Goal: Navigation & Orientation: Find specific page/section

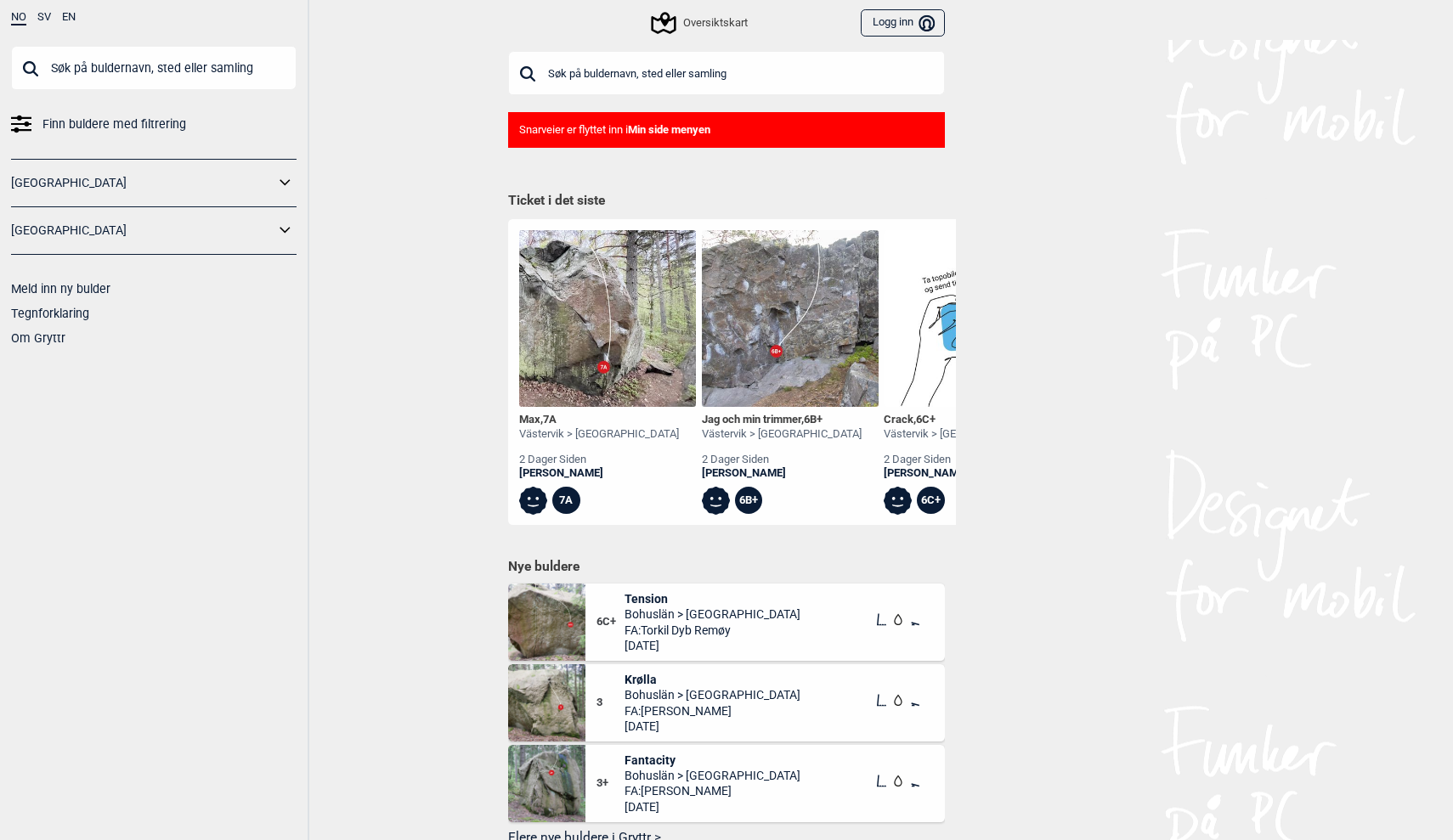
click at [240, 183] on link "[GEOGRAPHIC_DATA]" at bounding box center [143, 183] width 263 height 25
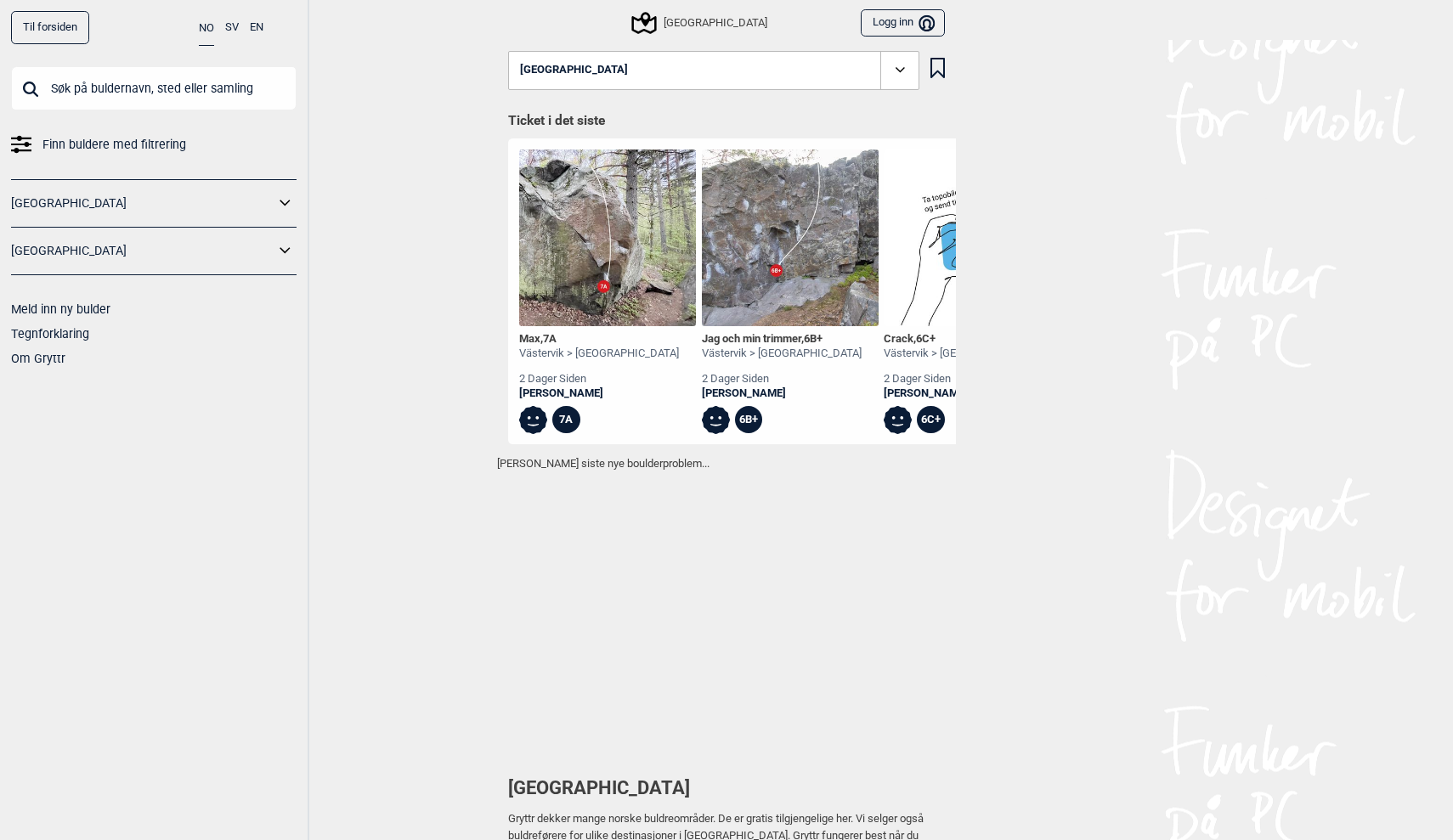
click at [219, 198] on link "[GEOGRAPHIC_DATA]" at bounding box center [143, 204] width 263 height 25
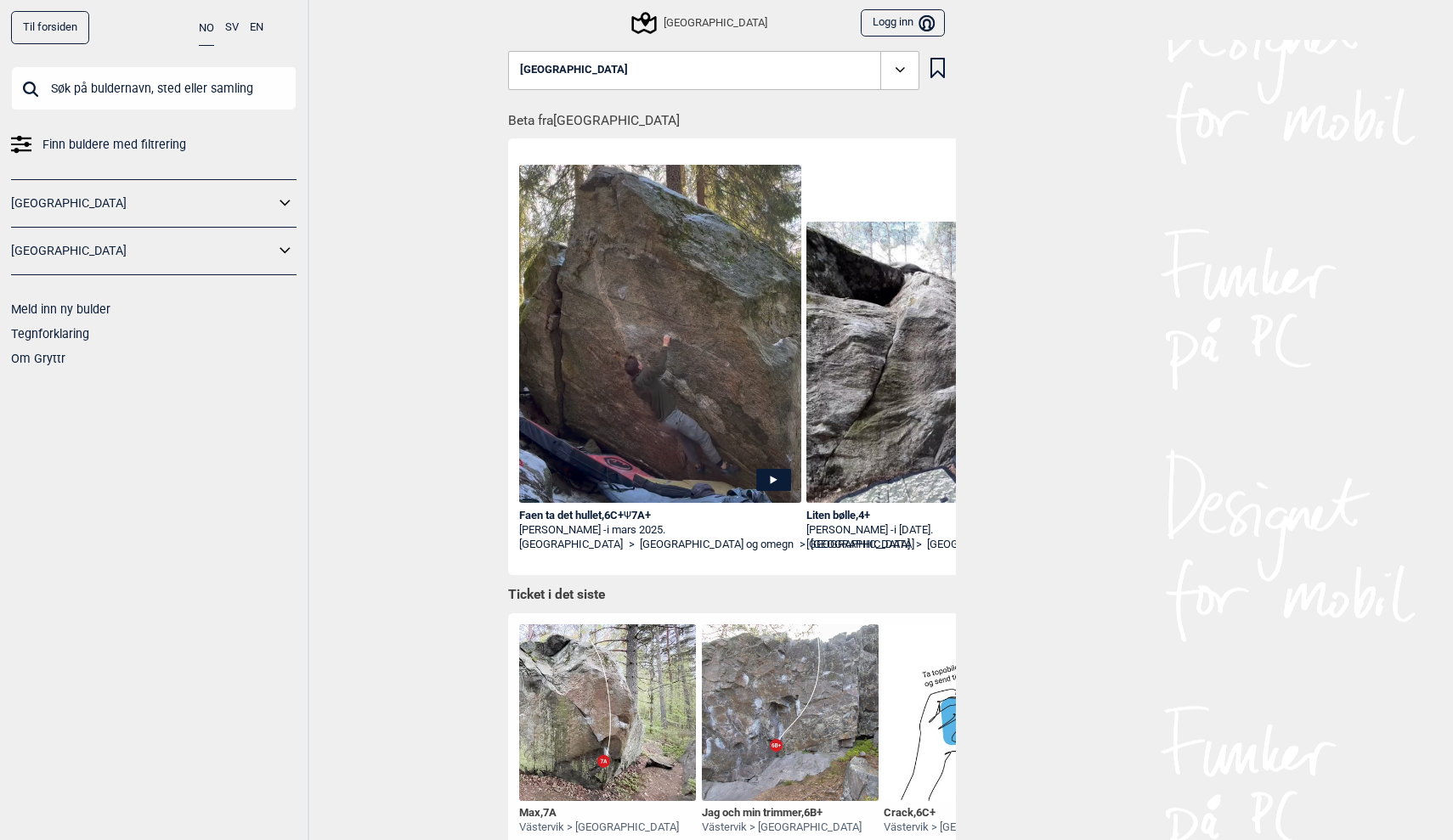
click at [286, 199] on icon at bounding box center [285, 204] width 22 height 25
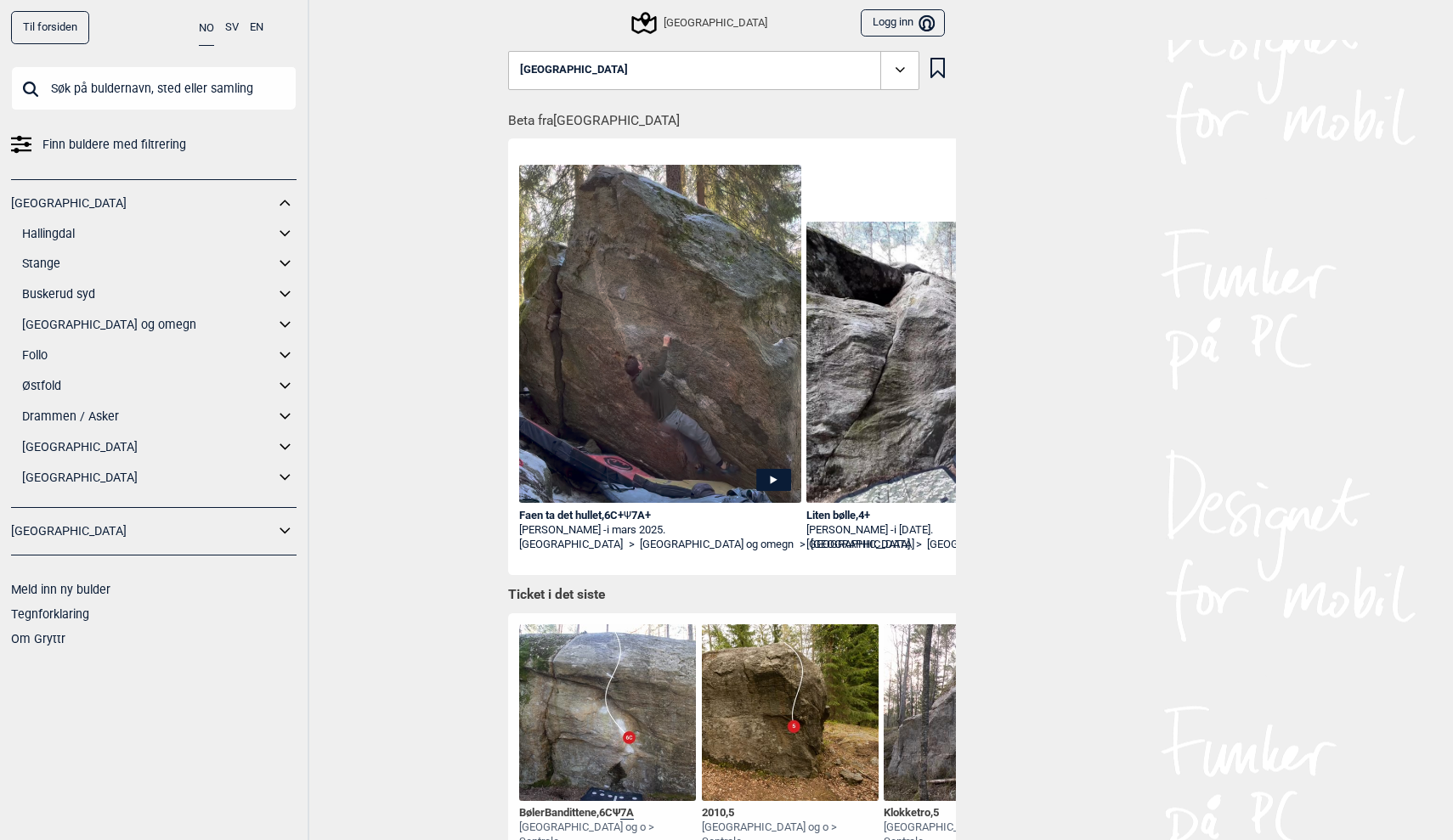
click at [285, 470] on icon at bounding box center [285, 477] width 22 height 25
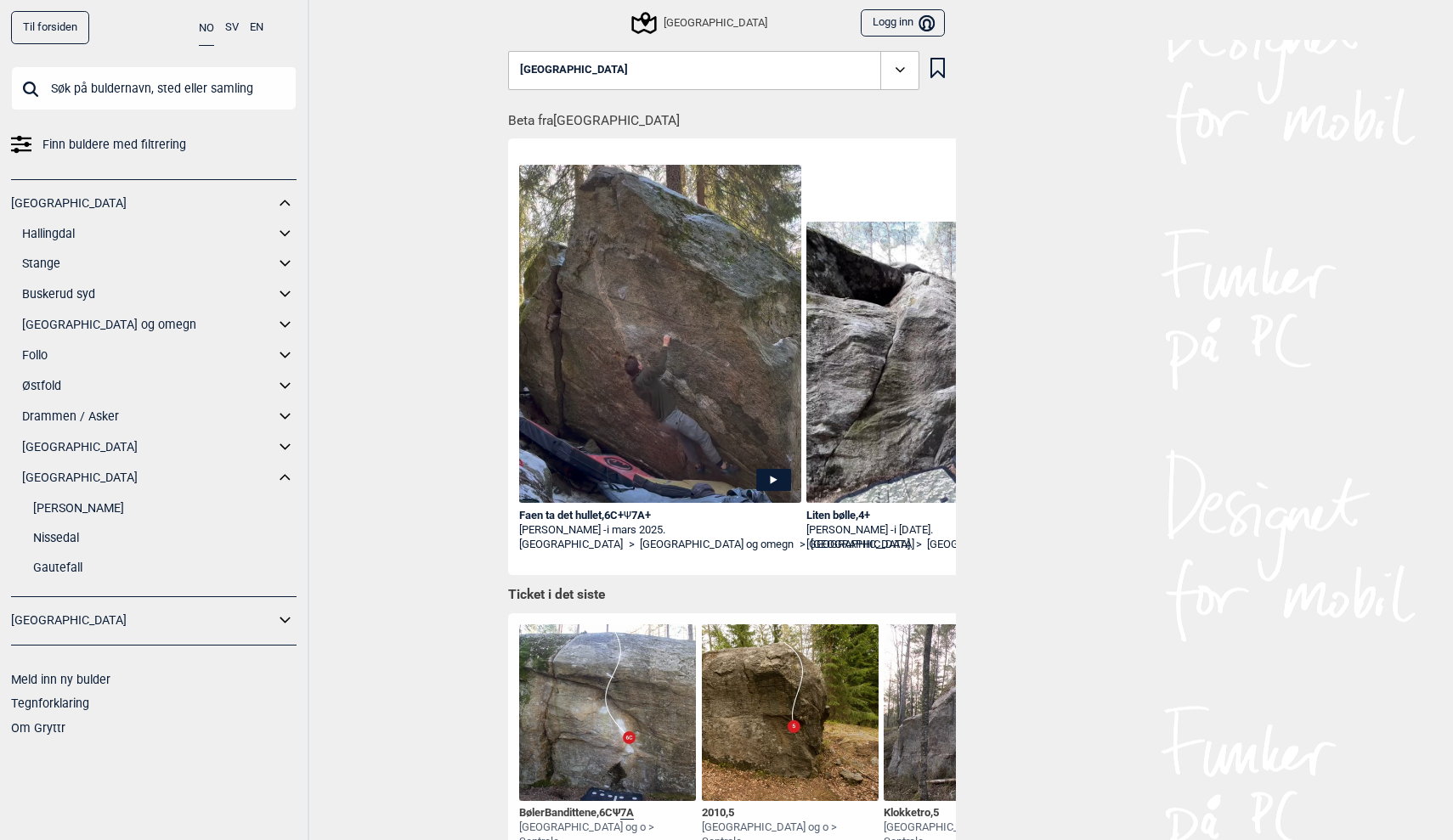
click at [66, 504] on link "[PERSON_NAME]" at bounding box center [165, 508] width 263 height 25
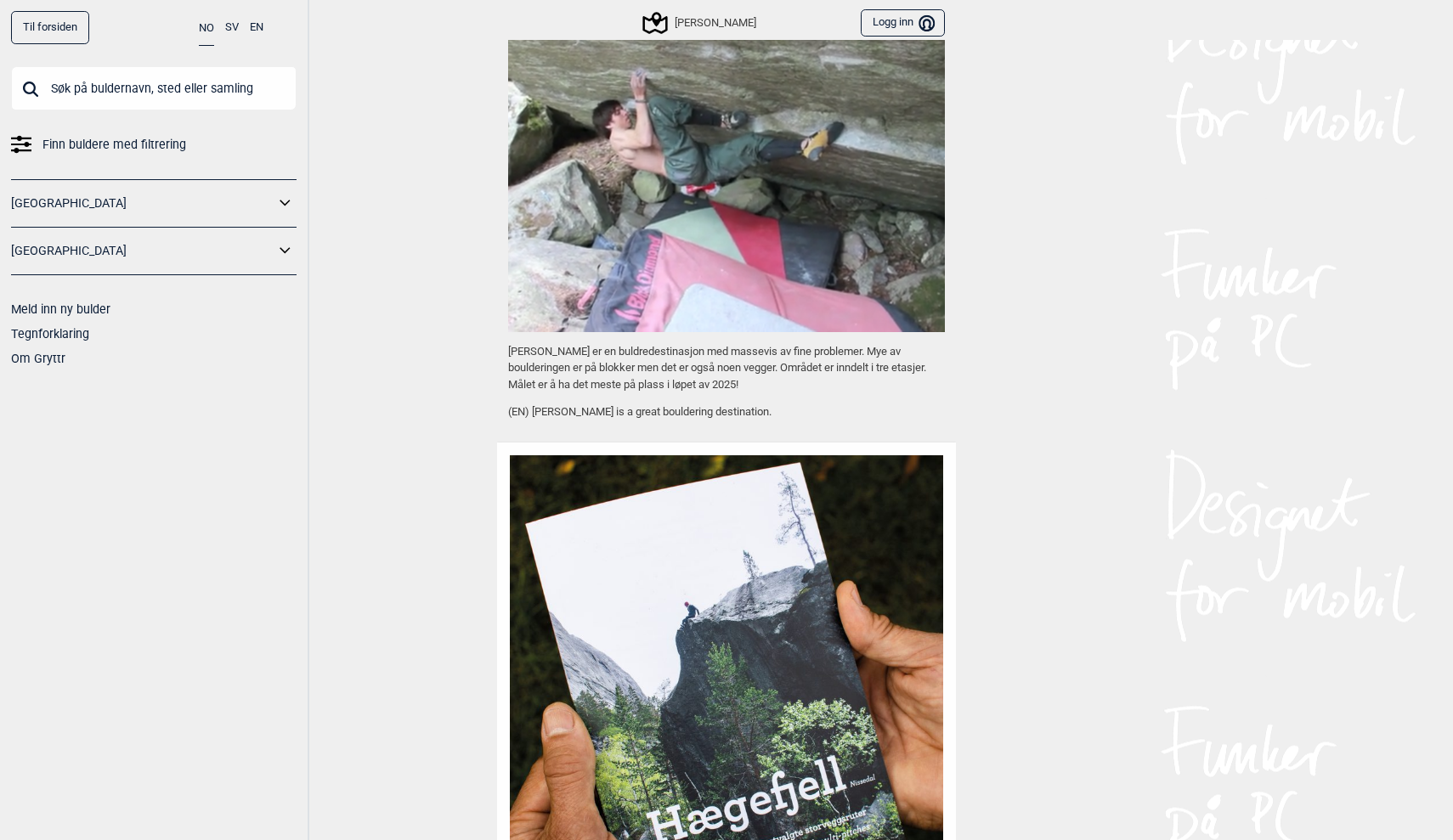
scroll to position [1340, 0]
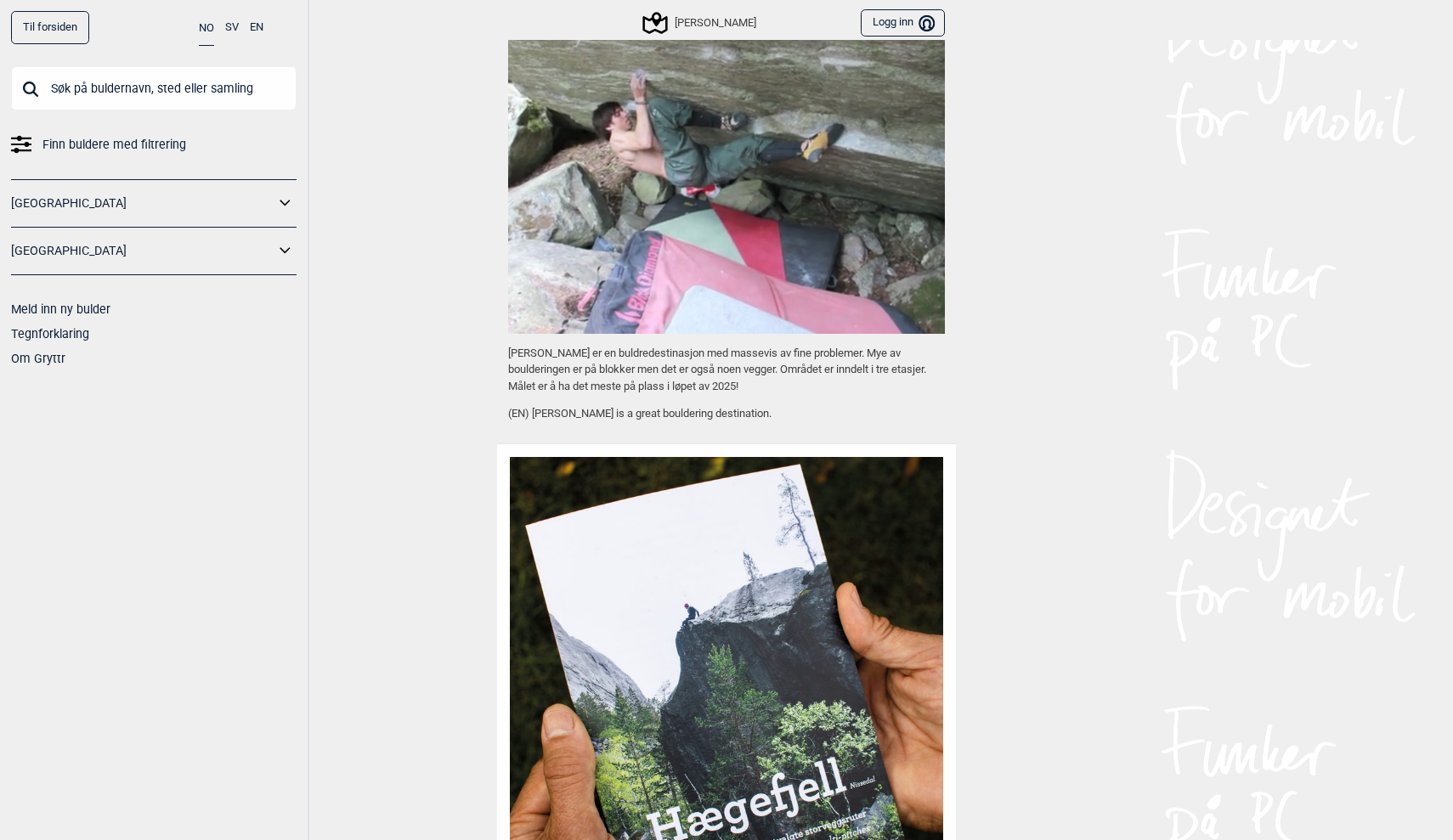
click at [256, 203] on link "[GEOGRAPHIC_DATA]" at bounding box center [143, 204] width 263 height 25
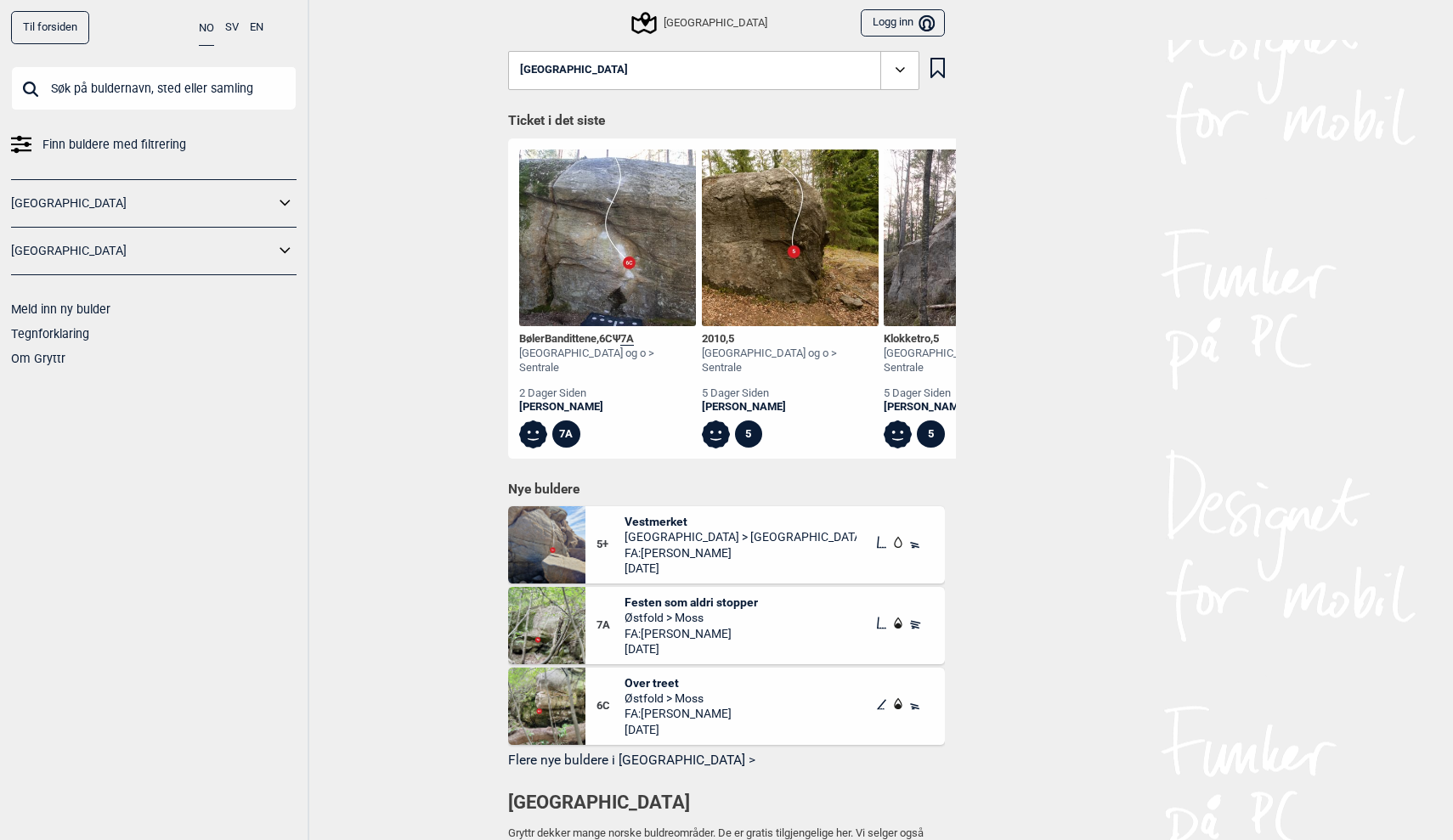
click at [284, 200] on icon at bounding box center [285, 204] width 22 height 25
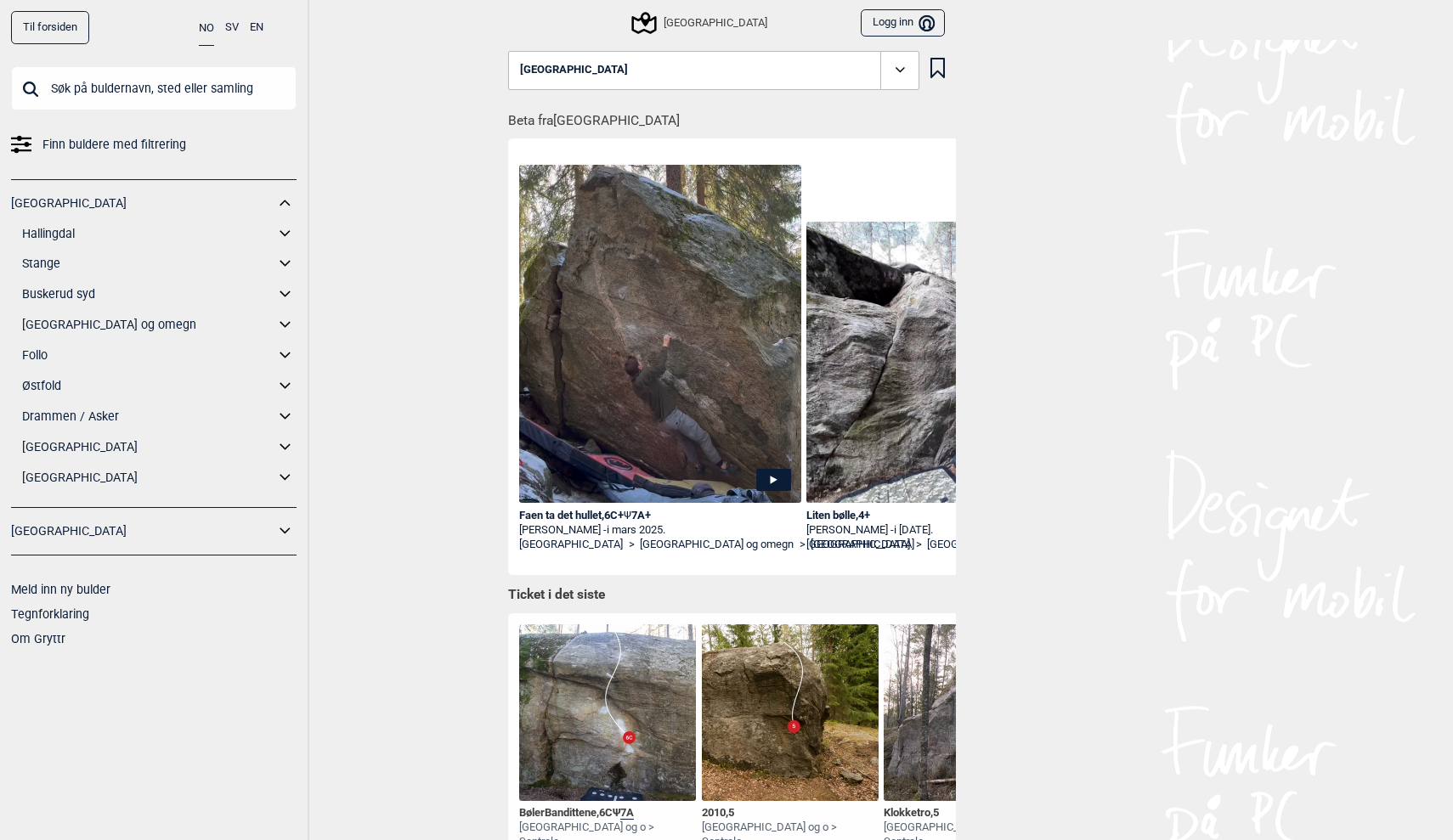
click at [287, 470] on icon at bounding box center [285, 477] width 22 height 25
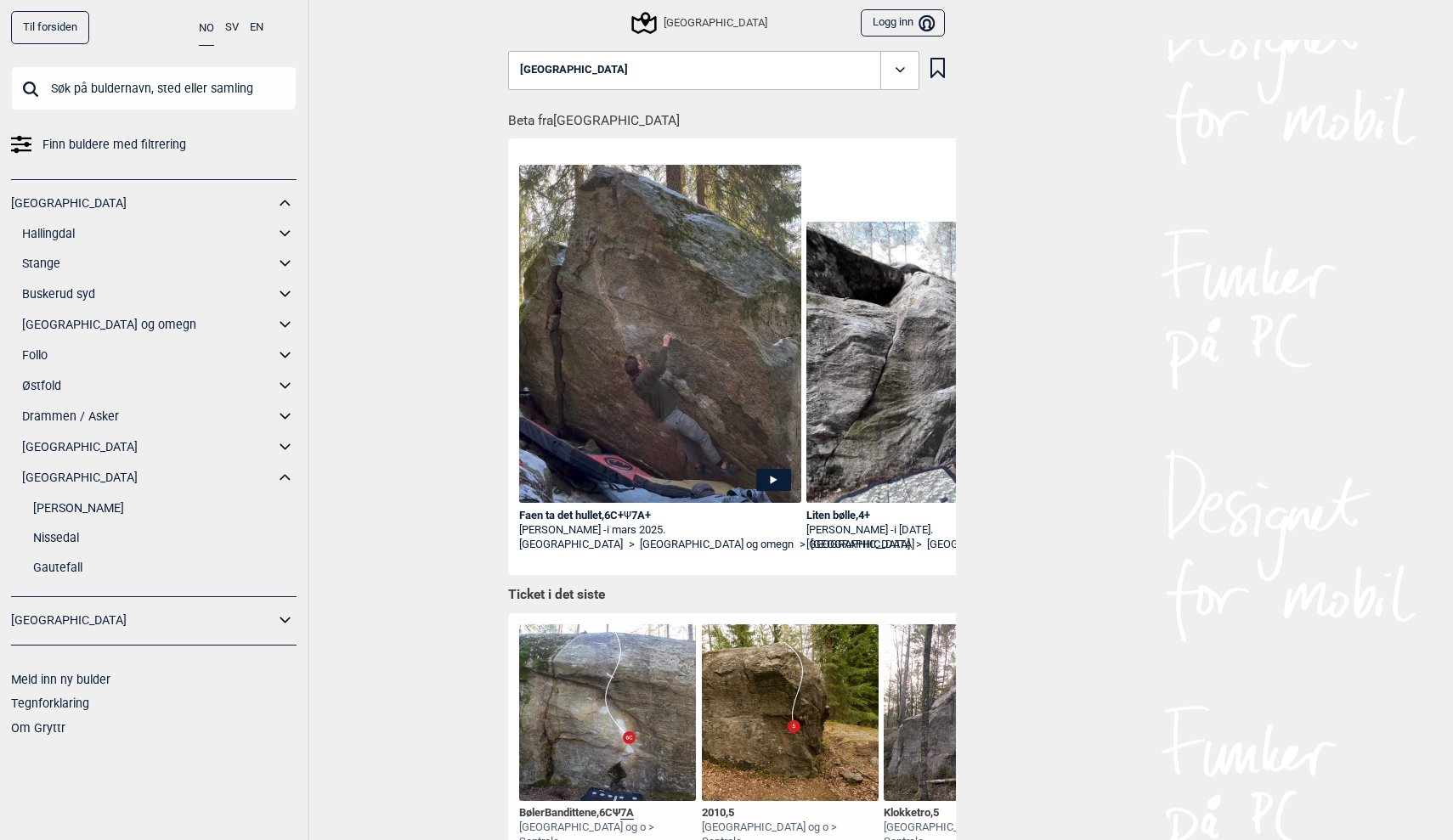
click at [62, 564] on link "Gautefall" at bounding box center [165, 568] width 263 height 25
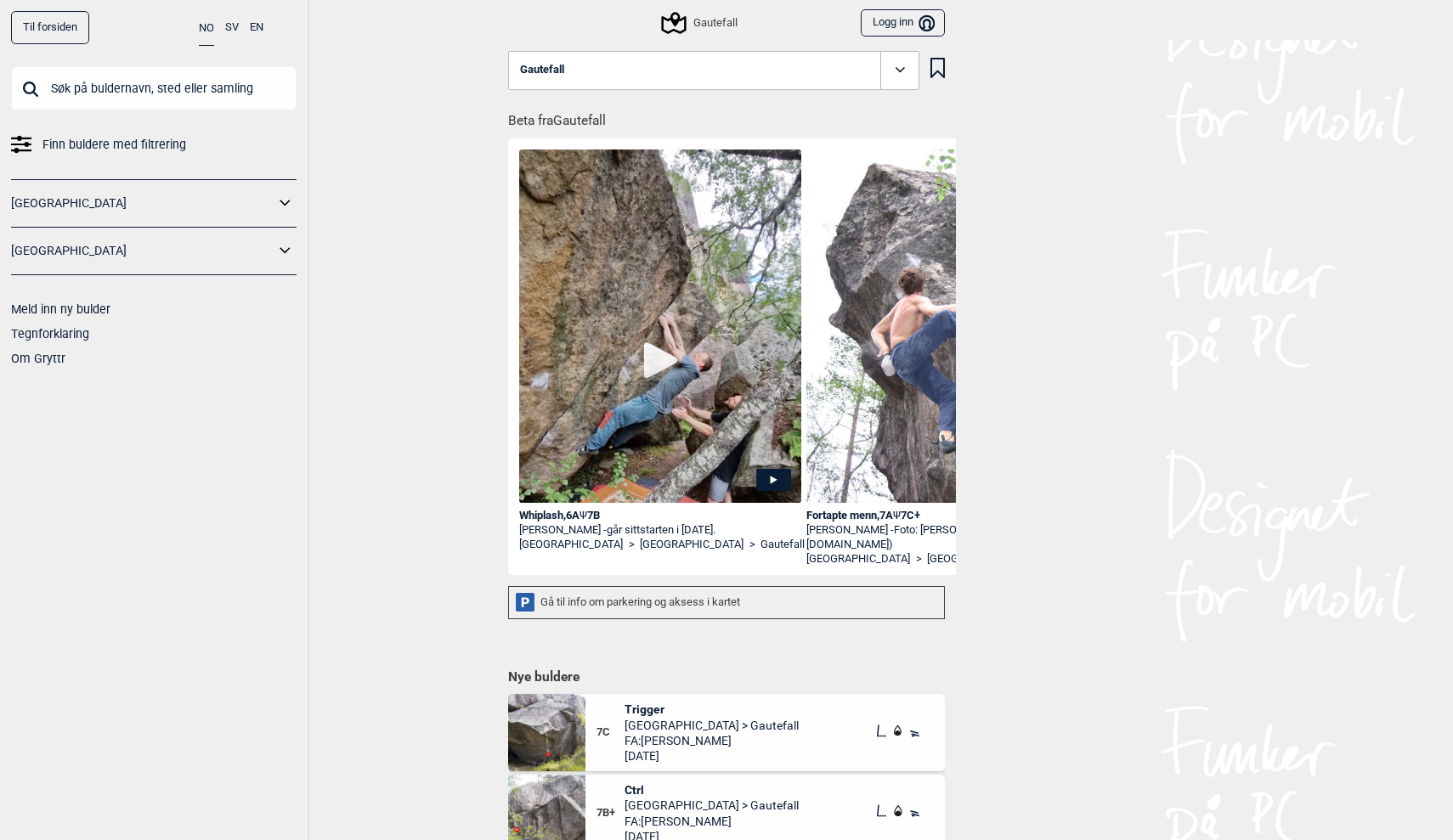
click at [653, 361] on img at bounding box center [659, 365] width 282 height 433
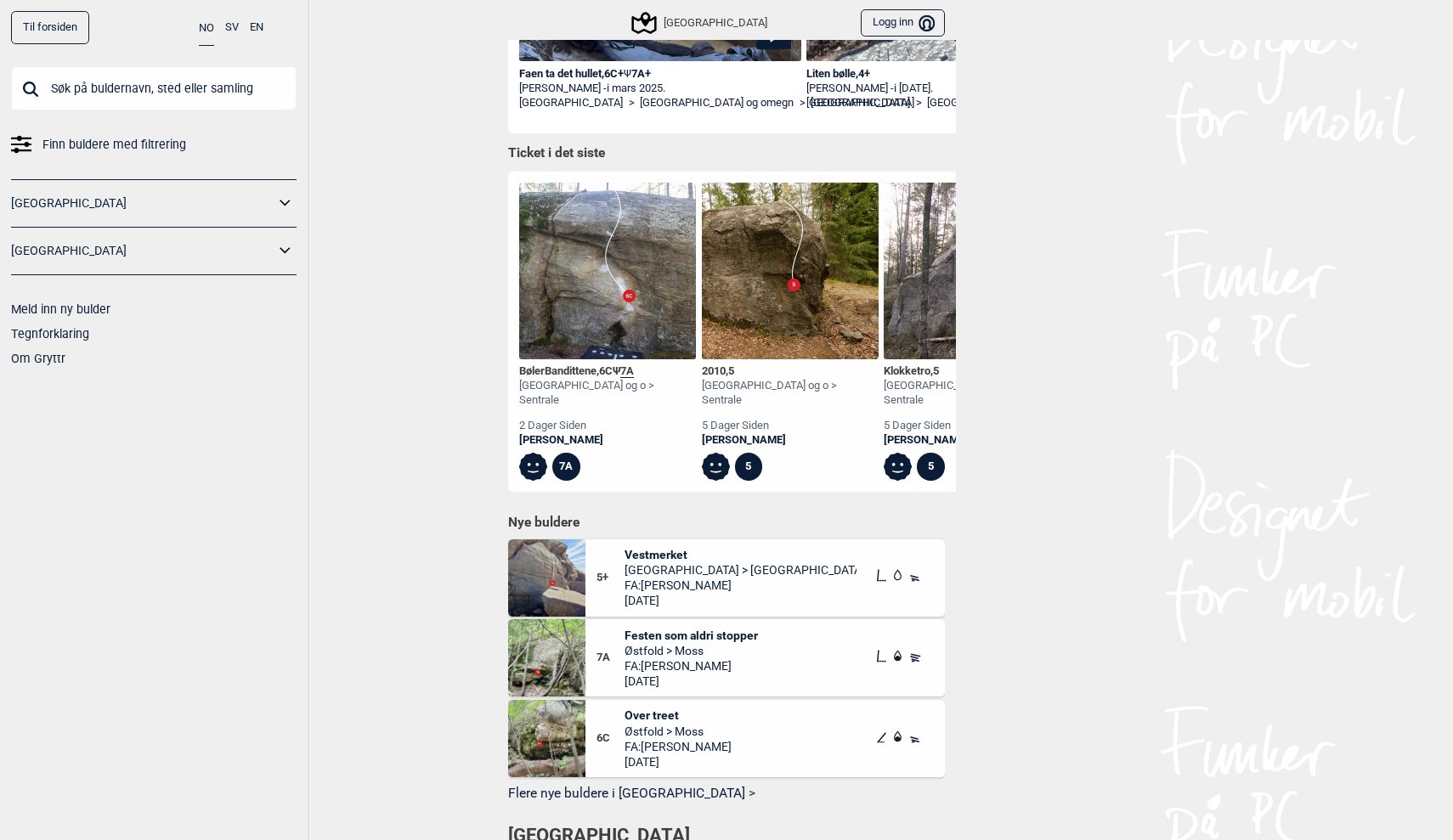
scroll to position [442, 0]
